Goal: Information Seeking & Learning: Learn about a topic

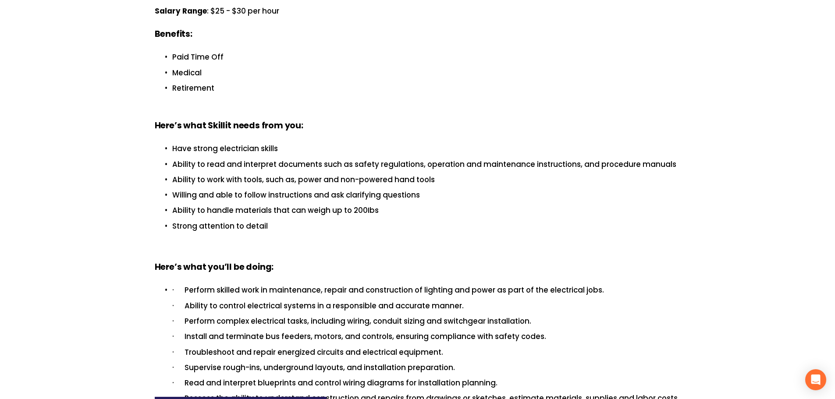
scroll to position [409, 0]
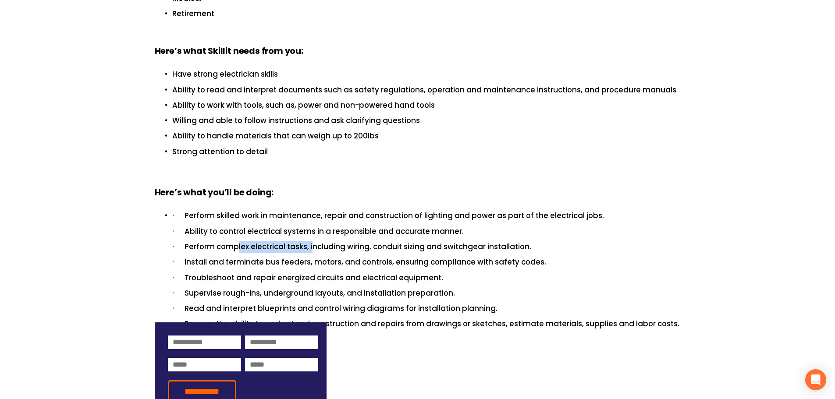
drag, startPoint x: 239, startPoint y: 188, endPoint x: 314, endPoint y: 190, distance: 74.5
click at [314, 241] on p "· Perform complex electrical tasks, including wiring, conduit sizing and switch…" at bounding box center [426, 247] width 508 height 12
drag, startPoint x: 295, startPoint y: 206, endPoint x: 326, endPoint y: 202, distance: 31.8
click at [326, 256] on p "· Install and terminate bus feeders, motors, and controls, ensuring compliance …" at bounding box center [426, 262] width 508 height 12
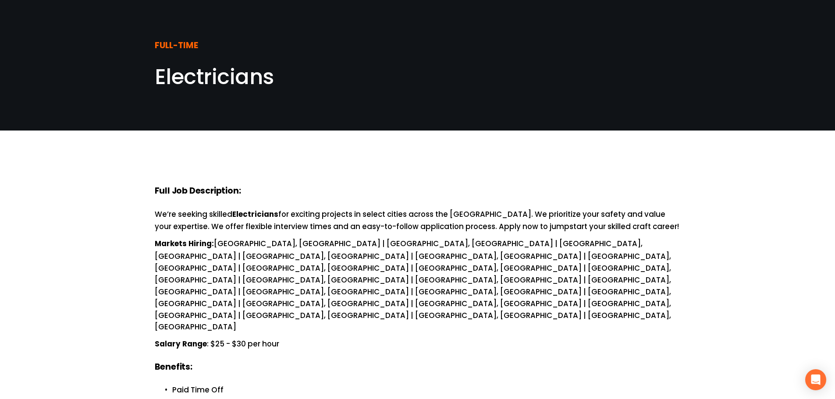
scroll to position [0, 0]
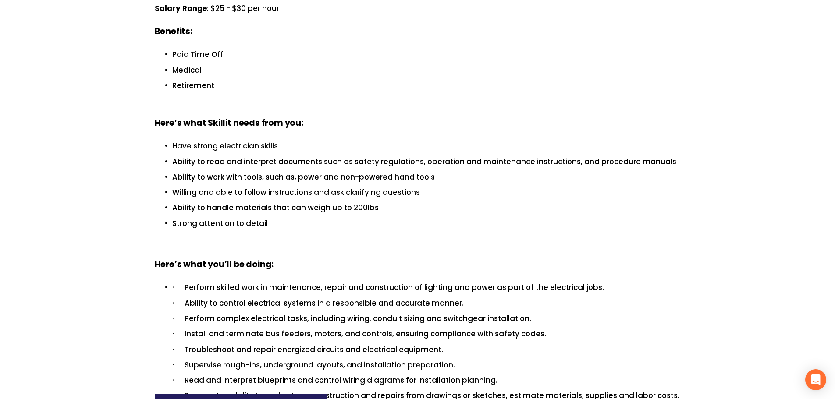
scroll to position [584, 0]
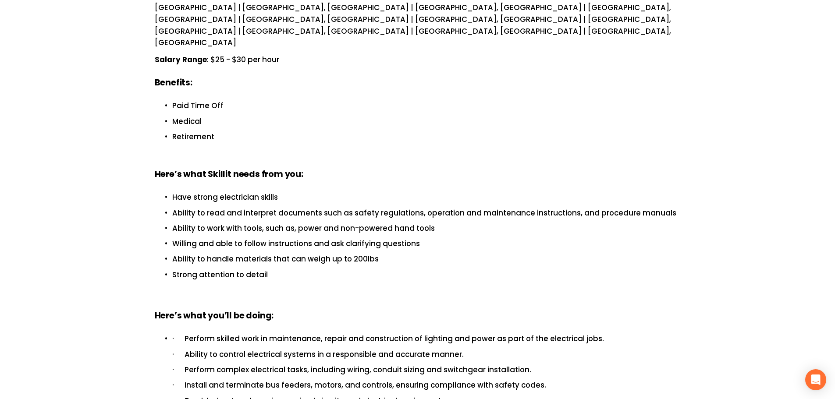
scroll to position [292, 0]
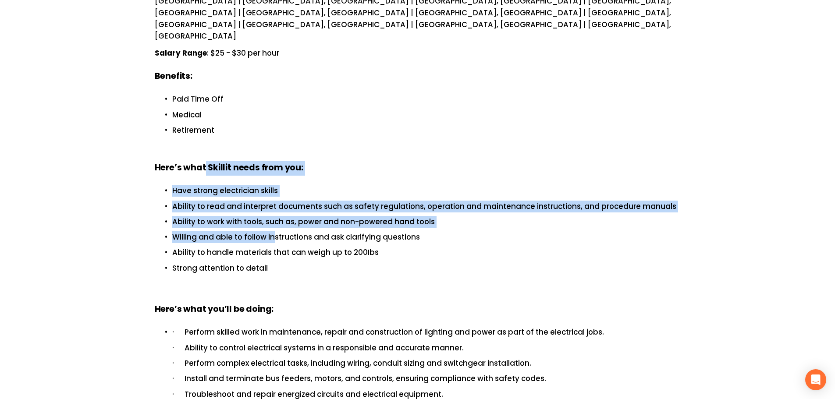
drag, startPoint x: 205, startPoint y: 108, endPoint x: 272, endPoint y: 180, distance: 98.9
click at [272, 180] on div "Full Job Description: We’re seeking skilled Electricians for exciting projects …" at bounding box center [418, 188] width 526 height 588
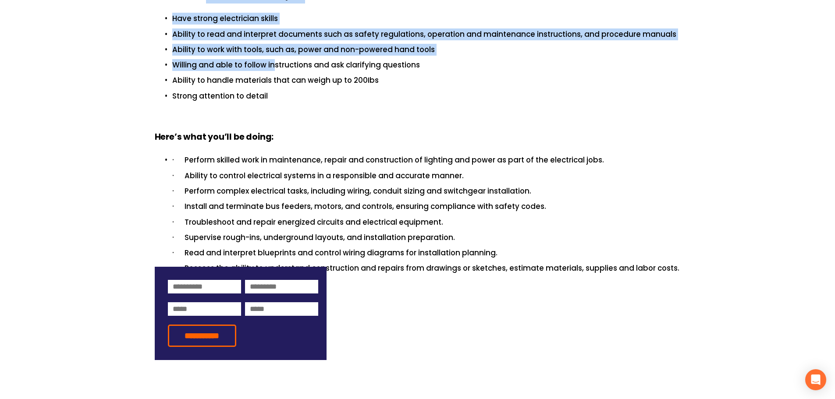
scroll to position [467, 0]
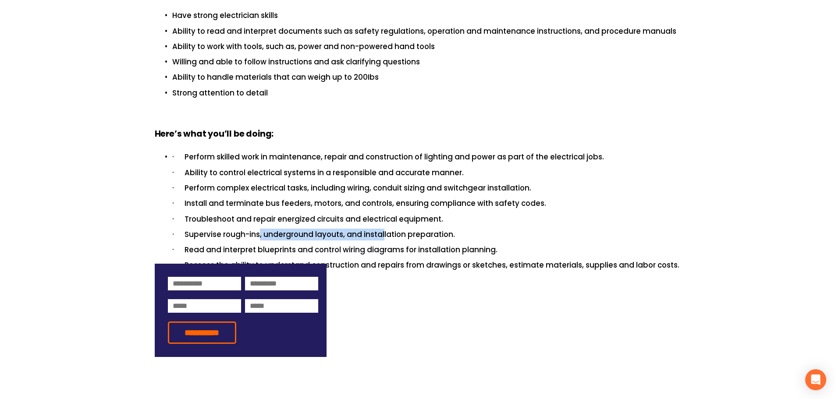
drag, startPoint x: 259, startPoint y: 176, endPoint x: 384, endPoint y: 168, distance: 125.1
click at [384, 168] on li "· Perform skilled work in maintenance, repair and construction of lighting and …" at bounding box center [426, 211] width 508 height 120
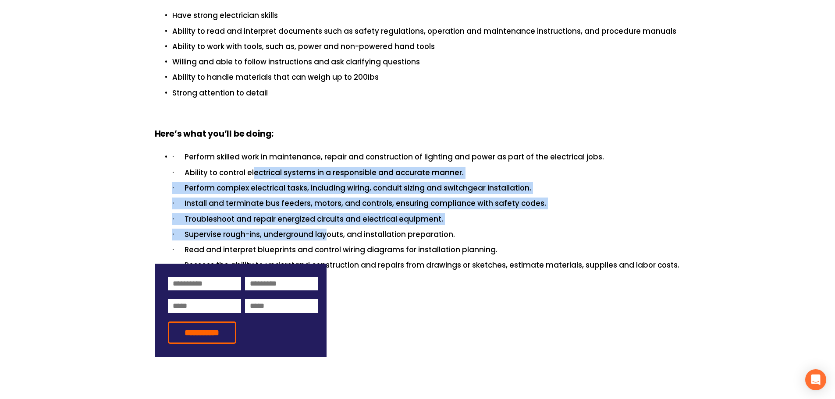
drag, startPoint x: 255, startPoint y: 113, endPoint x: 326, endPoint y: 173, distance: 93.0
click at [326, 173] on li "· Perform skilled work in maintenance, repair and construction of lighting and …" at bounding box center [426, 211] width 508 height 120
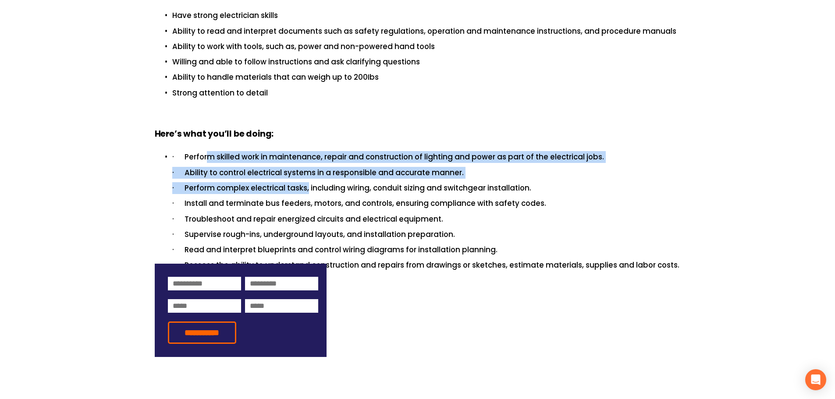
drag, startPoint x: 208, startPoint y: 95, endPoint x: 308, endPoint y: 135, distance: 107.9
click at [308, 151] on li "· Perform skilled work in maintenance, repair and construction of lighting and …" at bounding box center [426, 211] width 508 height 120
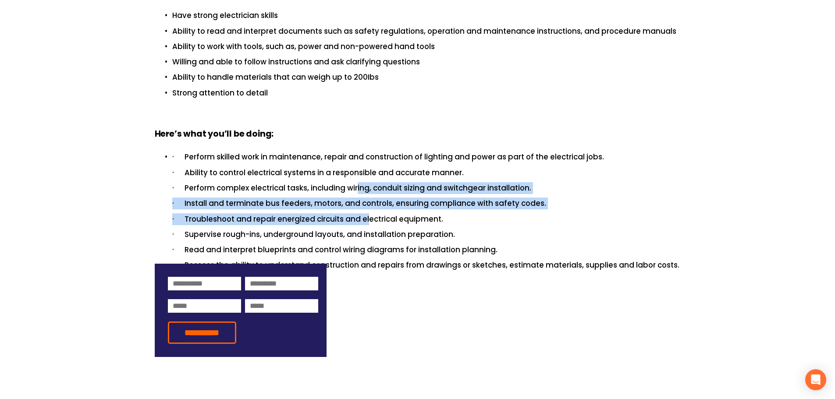
drag, startPoint x: 356, startPoint y: 127, endPoint x: 367, endPoint y: 157, distance: 31.3
click at [367, 157] on li "· Perform skilled work in maintenance, repair and construction of lighting and …" at bounding box center [426, 211] width 508 height 120
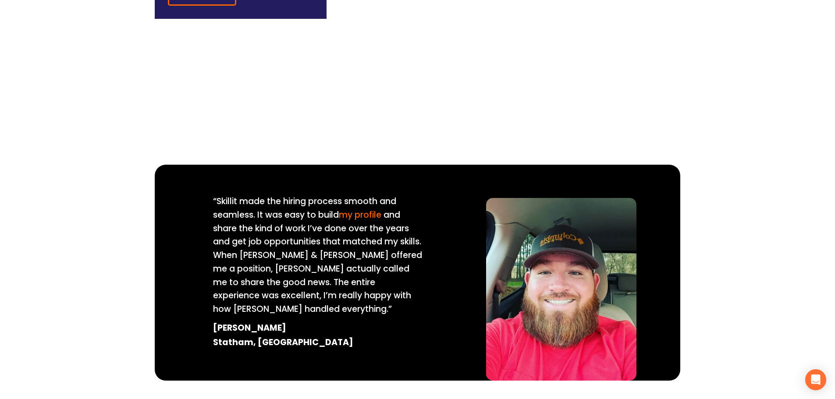
scroll to position [815, 0]
